Goal: Task Accomplishment & Management: Use online tool/utility

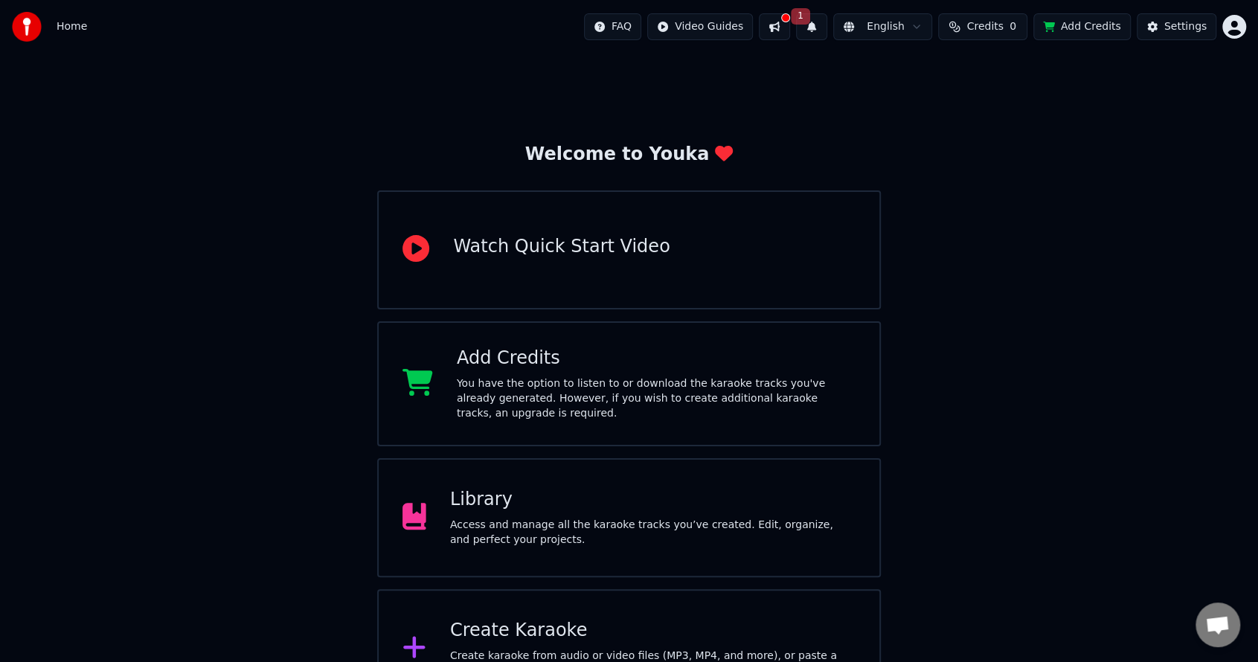
click at [685, 405] on div "You have the option to listen to or download the karaoke tracks you've already …" at bounding box center [656, 398] width 399 height 45
click at [492, 633] on div "Create Karaoke" at bounding box center [652, 631] width 405 height 24
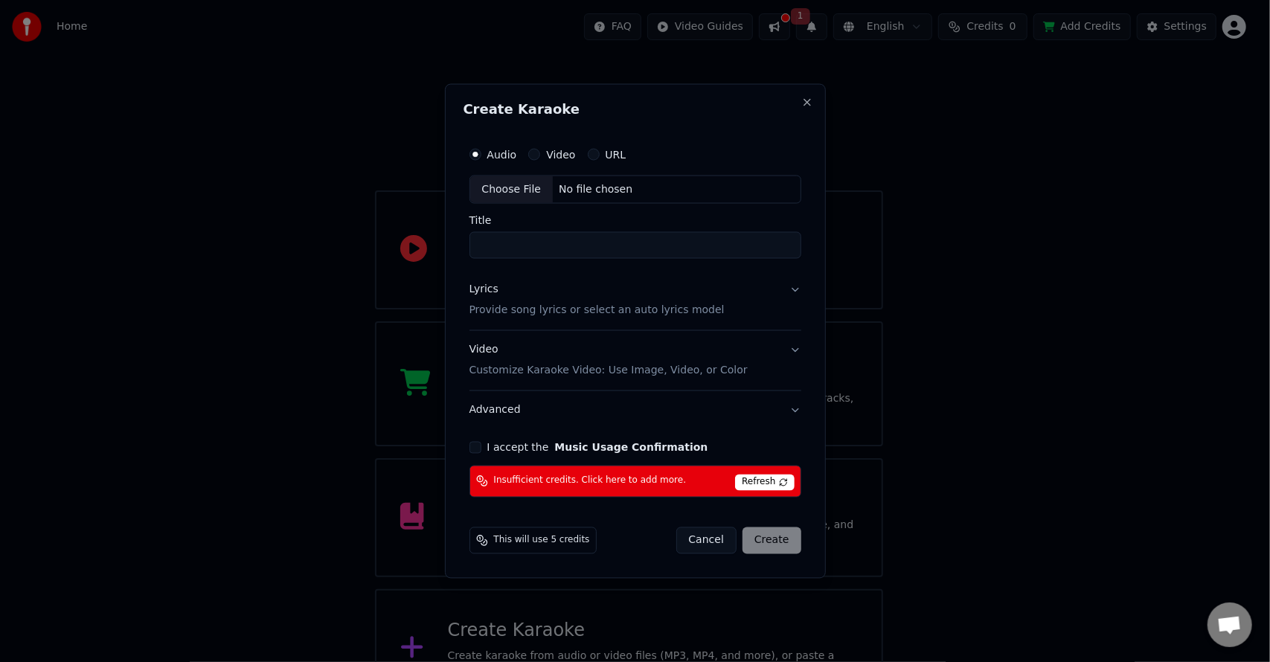
click at [536, 150] on button "Video" at bounding box center [534, 155] width 12 height 12
click at [600, 155] on div "URL" at bounding box center [607, 155] width 39 height 12
click at [589, 155] on button "URL" at bounding box center [594, 155] width 12 height 12
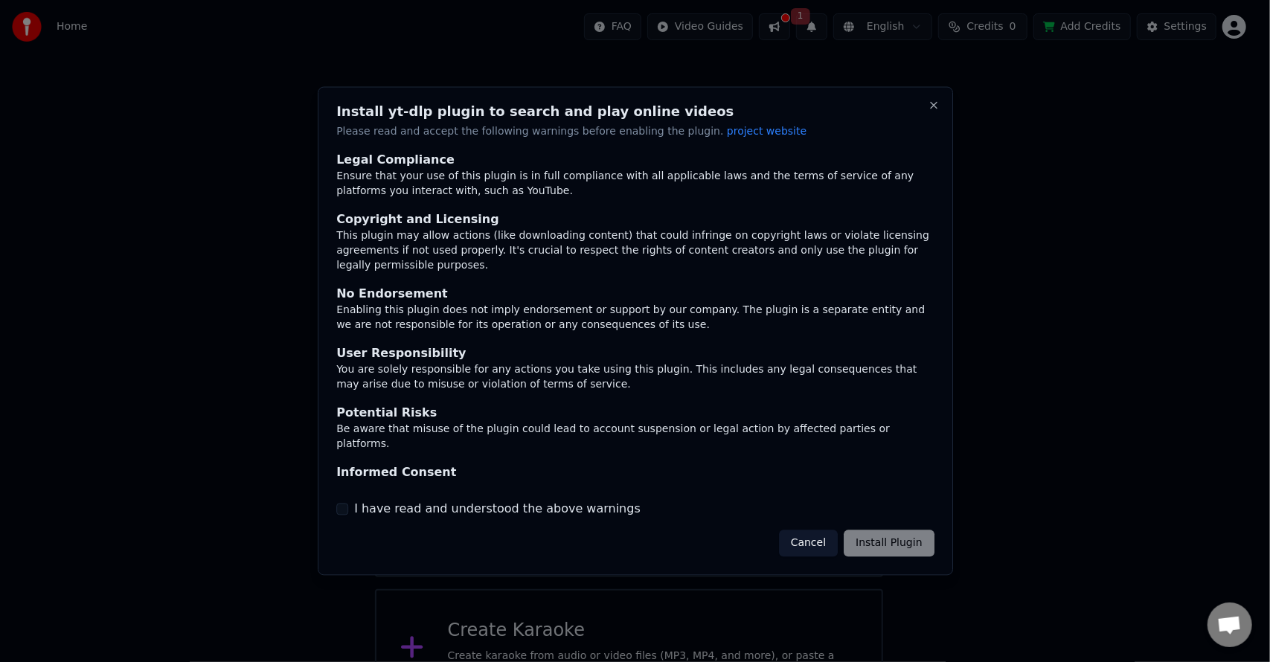
click at [559, 510] on label "I have read and understood the above warnings" at bounding box center [497, 509] width 286 height 18
click at [348, 510] on button "I have read and understood the above warnings" at bounding box center [342, 509] width 12 height 12
click at [896, 550] on button "Install Plugin" at bounding box center [889, 543] width 90 height 27
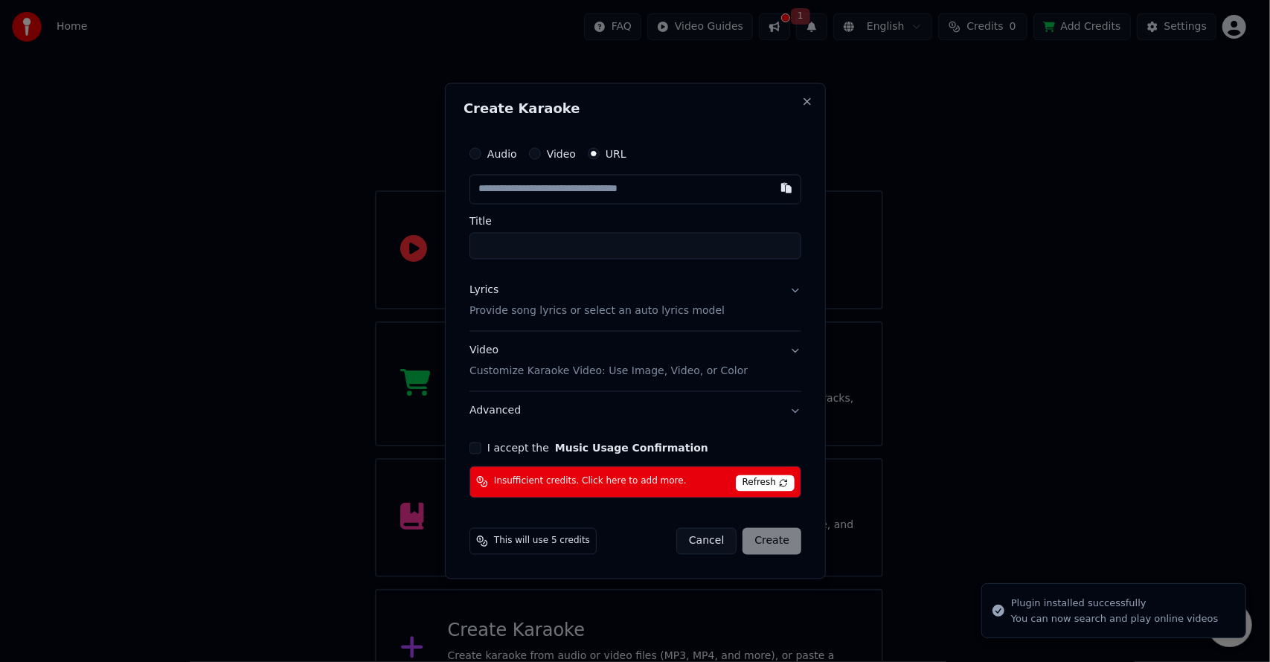
click at [491, 159] on label "Audio" at bounding box center [502, 154] width 30 height 10
click at [481, 159] on button "Audio" at bounding box center [475, 154] width 12 height 12
click at [509, 193] on div "Choose File" at bounding box center [511, 189] width 83 height 27
type input "**********"
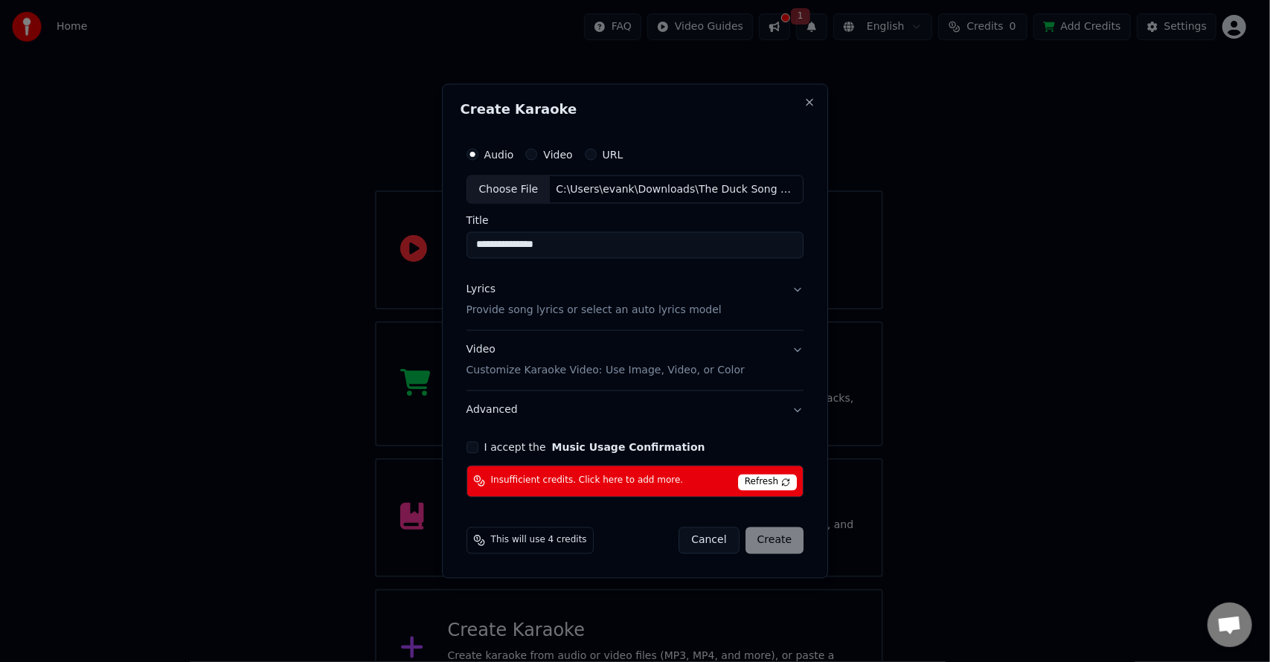
click at [779, 292] on button "Lyrics Provide song lyrics or select an auto lyrics model" at bounding box center [635, 301] width 338 height 60
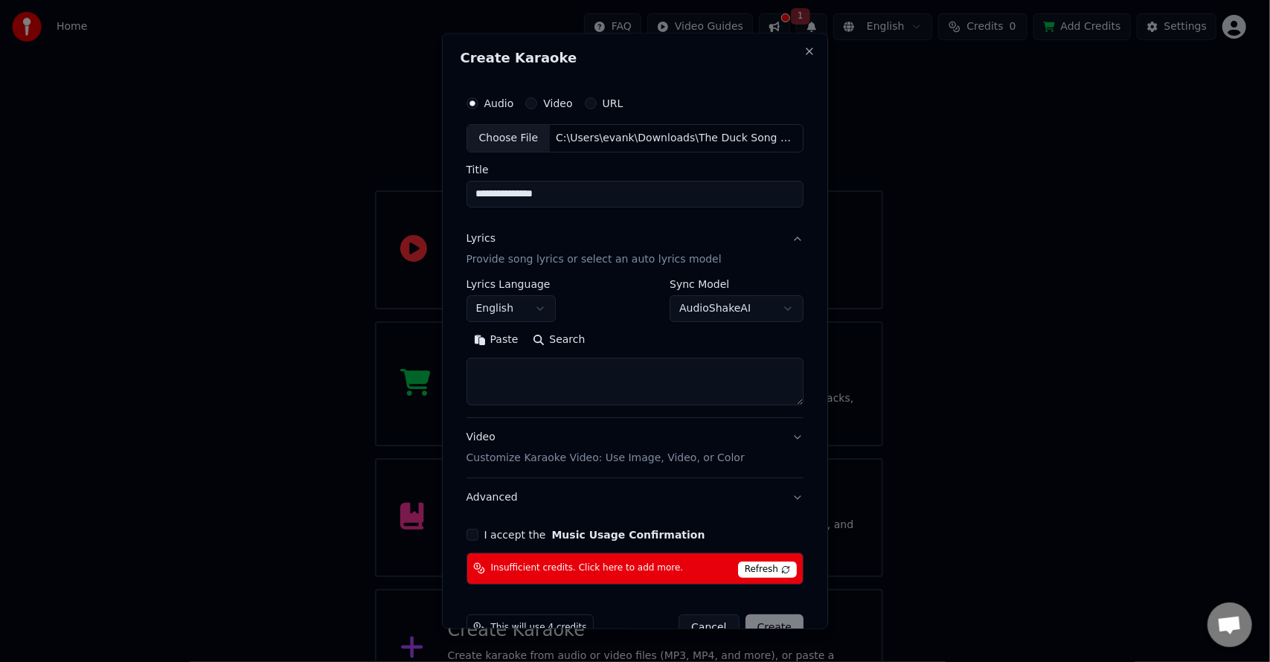
click at [543, 338] on button "Search" at bounding box center [559, 340] width 67 height 24
type textarea "**********"
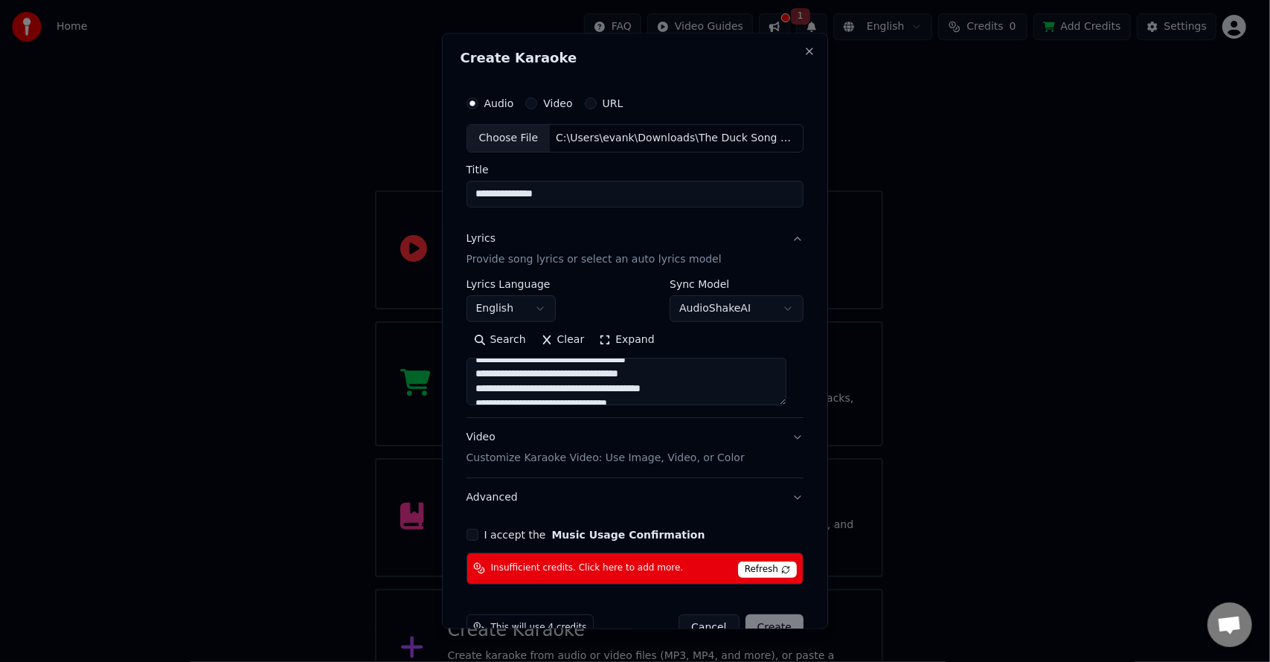
scroll to position [444, 0]
click at [478, 538] on button "I accept the Music Usage Confirmation" at bounding box center [472, 535] width 12 height 12
click at [614, 445] on div "Video Customize Karaoke Video: Use Image, Video, or Color" at bounding box center [605, 448] width 278 height 36
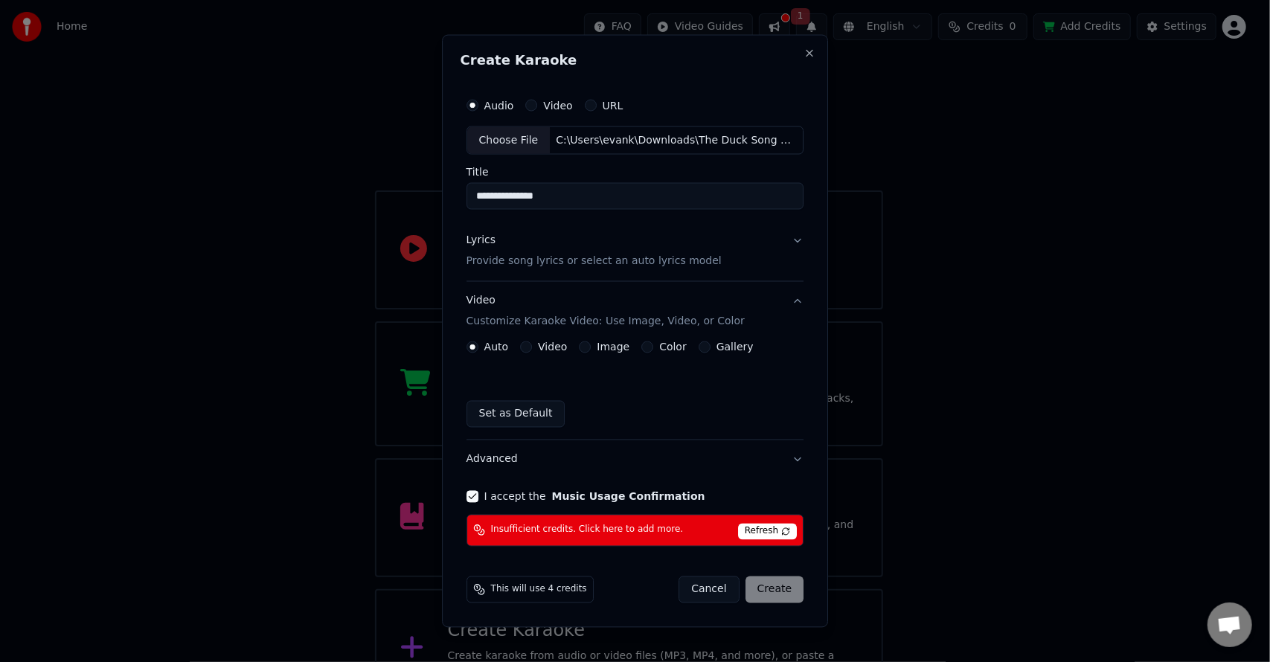
click at [762, 531] on span "Refresh" at bounding box center [767, 531] width 59 height 16
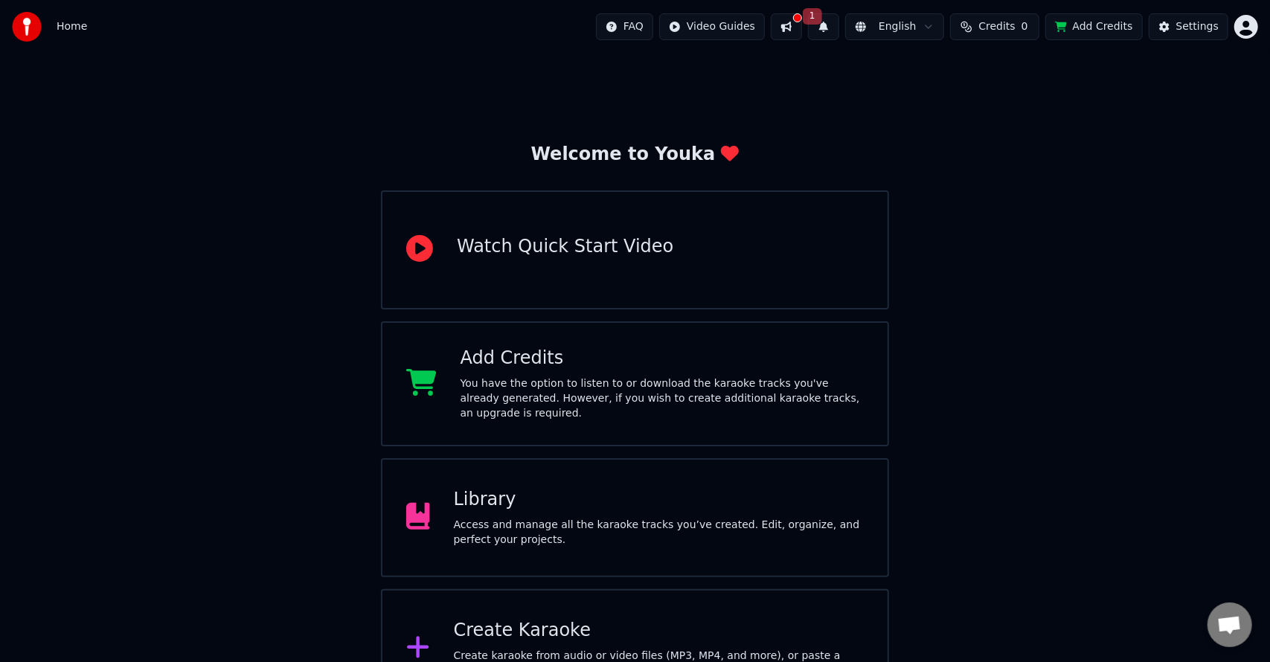
click at [1235, 21] on html "Home FAQ Video Guides 1 English Credits 0 Add Credits Settings Welcome to Youka…" at bounding box center [635, 354] width 1270 height 708
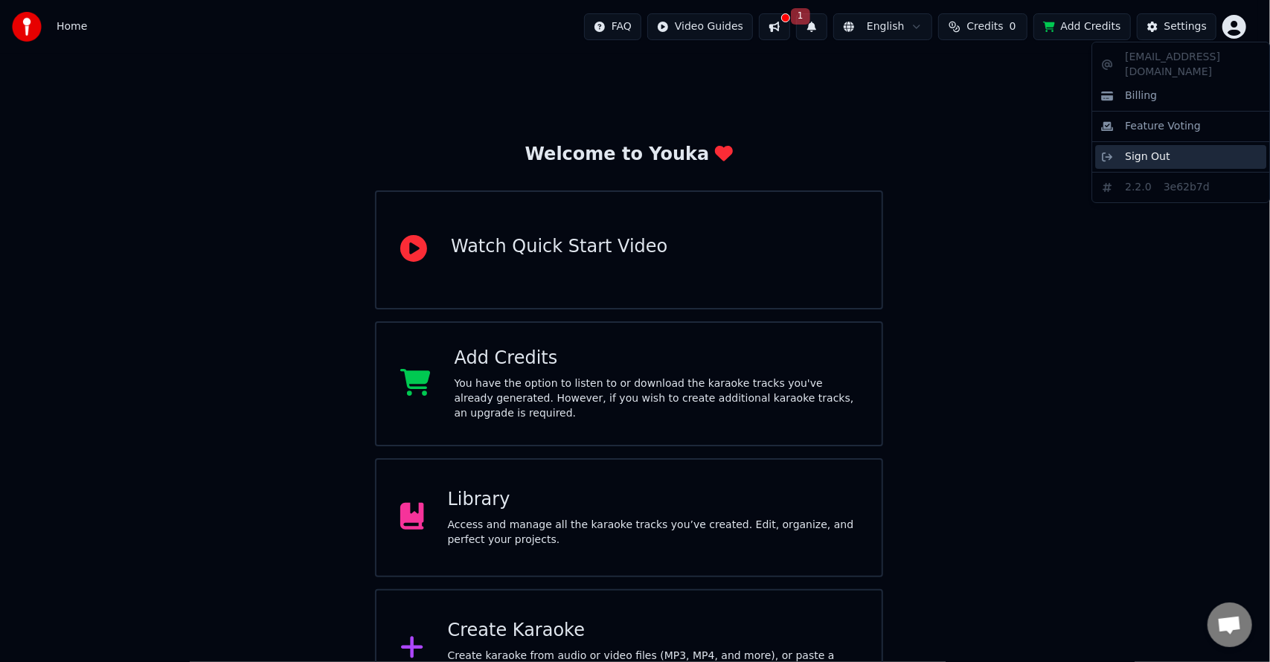
click at [1156, 150] on div "Sign Out" at bounding box center [1180, 157] width 171 height 24
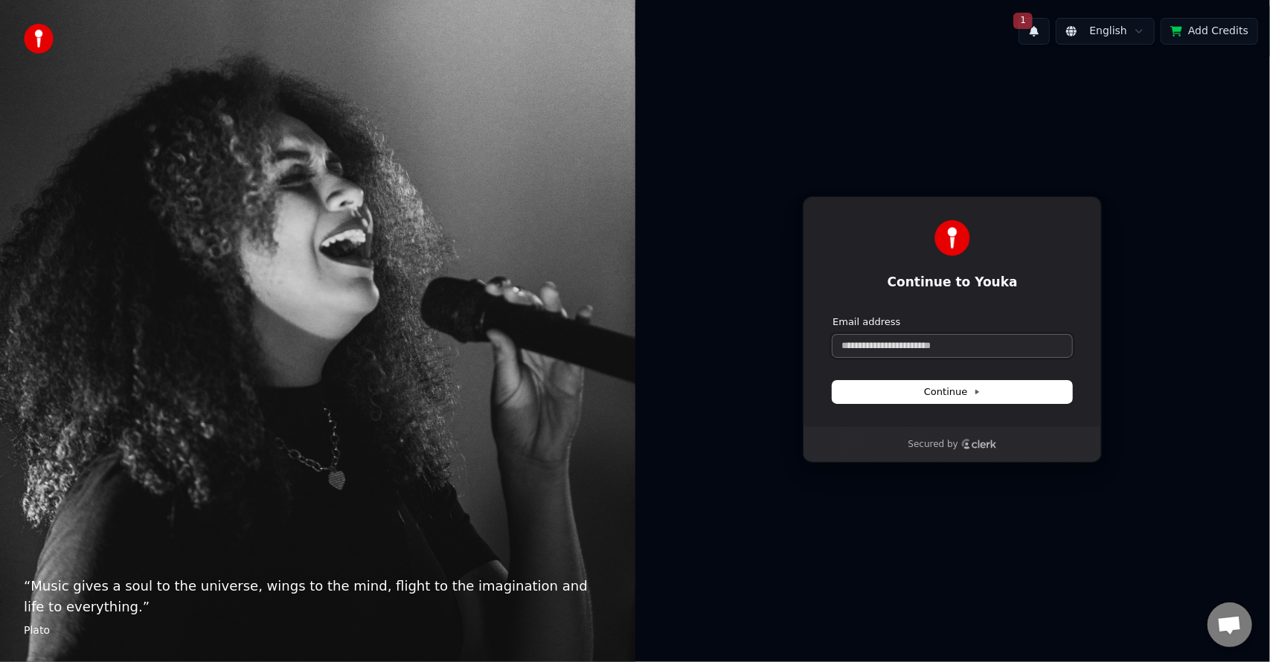
click at [943, 345] on input "Email address" at bounding box center [952, 346] width 240 height 22
click at [1041, 23] on button "1" at bounding box center [1033, 31] width 31 height 27
click at [1149, 78] on button "Update" at bounding box center [1151, 78] width 63 height 27
click at [952, 345] on input "Email address" at bounding box center [952, 346] width 240 height 22
click at [832, 315] on button "submit" at bounding box center [832, 315] width 0 height 0
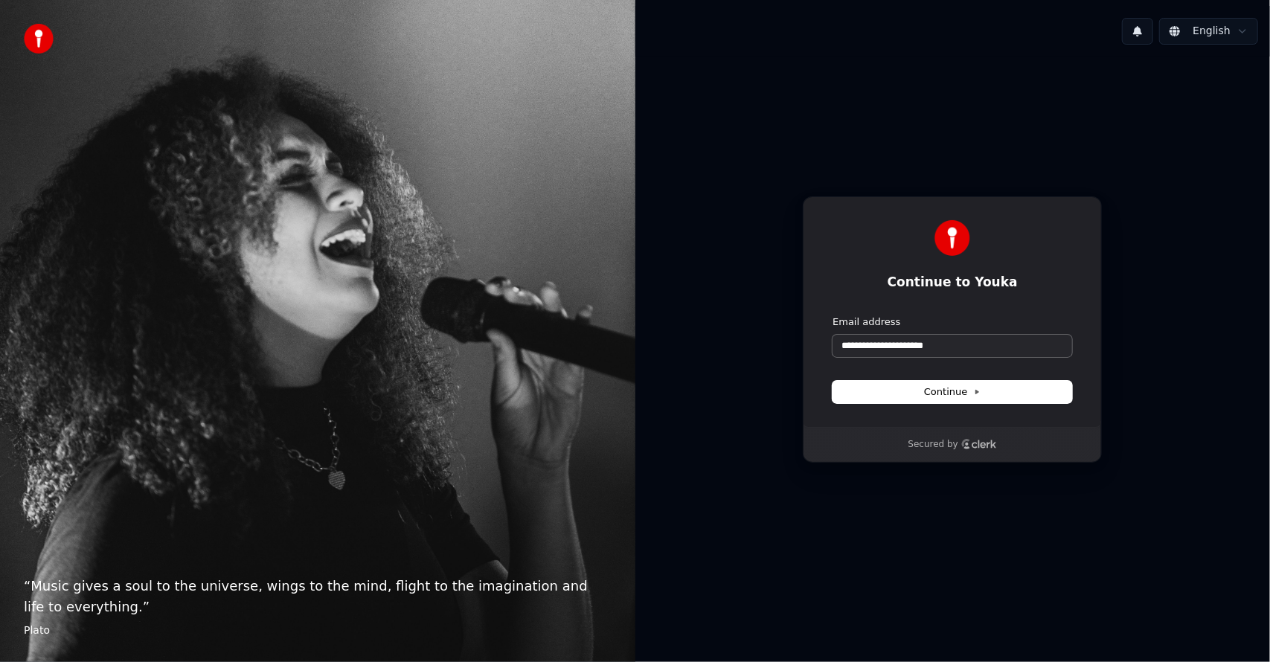
type input "**********"
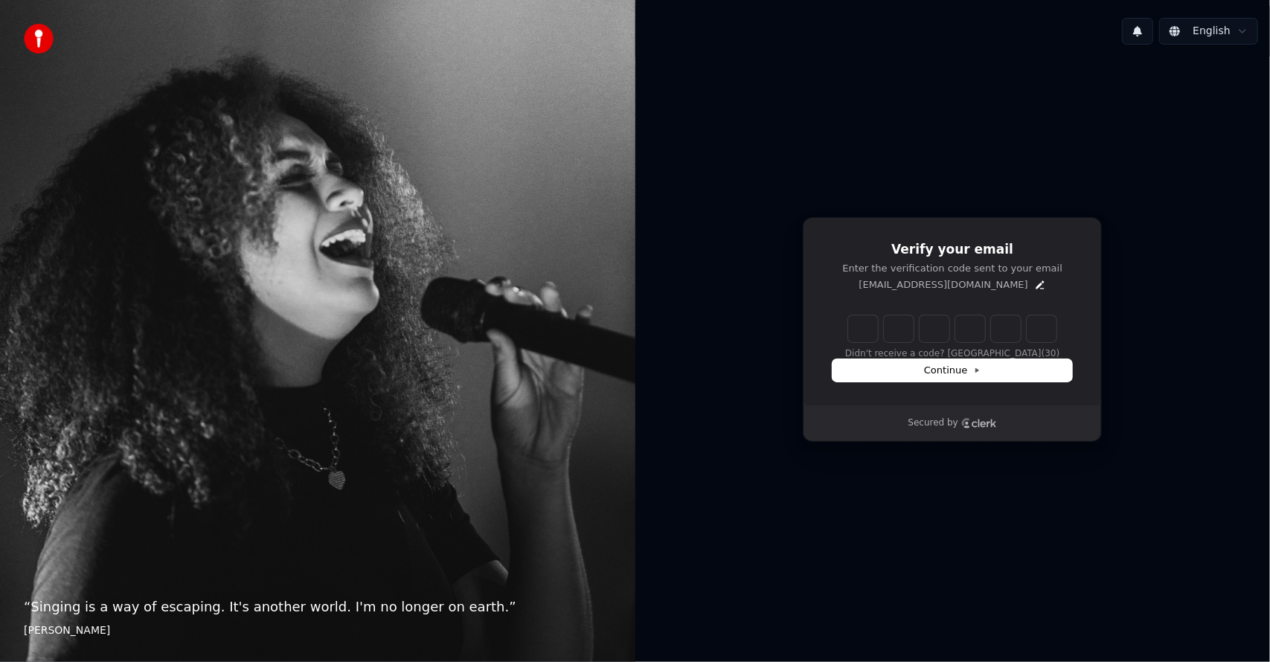
click at [849, 327] on input "Enter verification code" at bounding box center [952, 328] width 208 height 27
paste input "******"
type input "******"
